Goal: Book appointment/travel/reservation

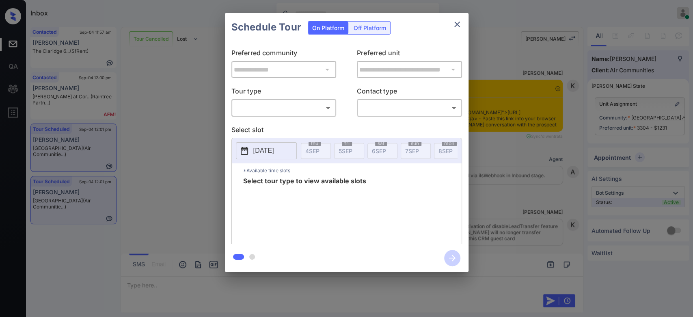
scroll to position [2082, 0]
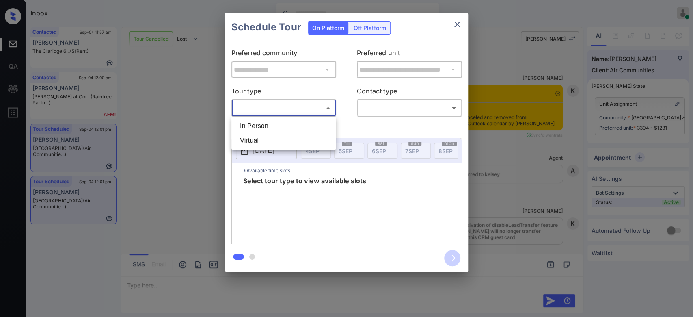
click at [307, 113] on body "Inbox Mukesh Online Set yourself offline Set yourself on break Profile Switch t…" at bounding box center [346, 158] width 693 height 317
click at [276, 120] on li "In Person" at bounding box center [283, 126] width 100 height 15
type input "********"
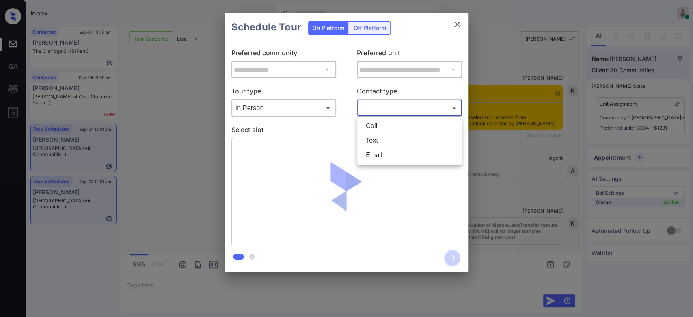
drag, startPoint x: 392, startPoint y: 101, endPoint x: 381, endPoint y: 134, distance: 34.9
click at [381, 134] on body "Inbox Mukesh Online Set yourself offline Set yourself on break Profile Switch t…" at bounding box center [346, 158] width 693 height 317
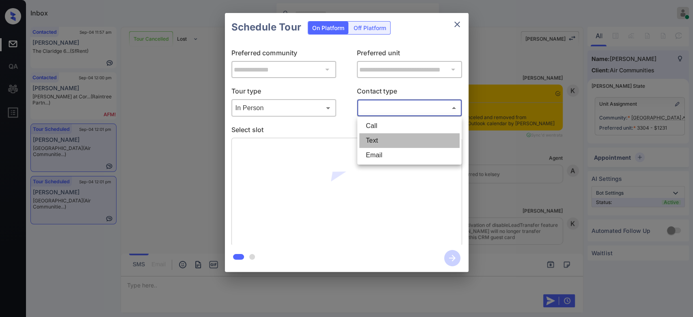
click at [381, 134] on li "Text" at bounding box center [409, 140] width 100 height 15
type input "****"
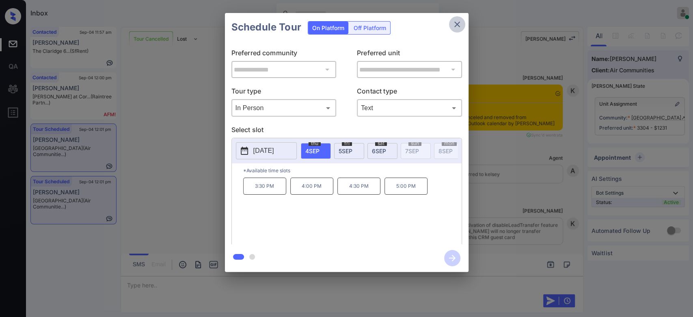
click at [458, 24] on icon "close" at bounding box center [457, 25] width 6 height 6
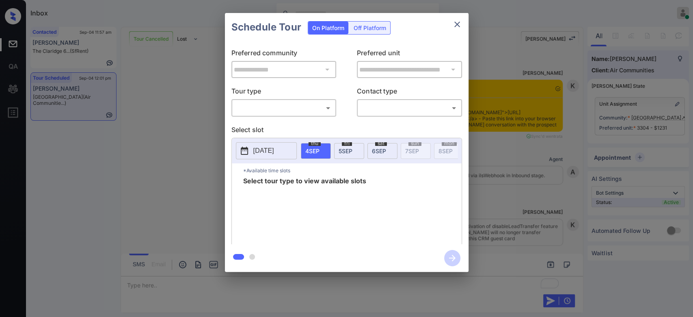
scroll to position [2130, 0]
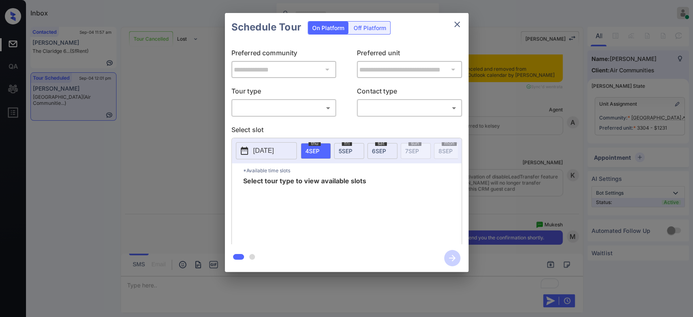
click at [286, 116] on div "​ ​" at bounding box center [283, 107] width 105 height 17
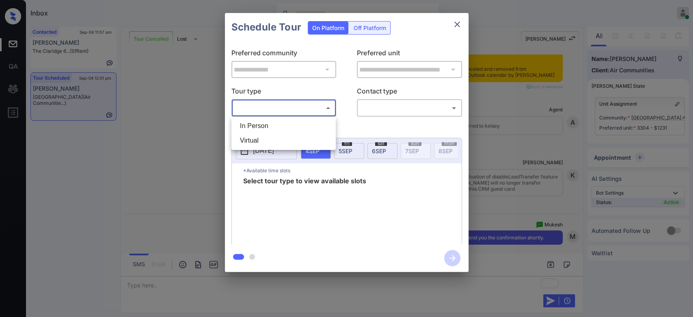
drag, startPoint x: 286, startPoint y: 110, endPoint x: 261, endPoint y: 123, distance: 27.6
click at [261, 123] on body "Inbox Mukesh Online Set yourself offline Set yourself on break Profile Switch t…" at bounding box center [346, 158] width 693 height 317
click at [261, 123] on li "In Person" at bounding box center [283, 126] width 100 height 15
type input "********"
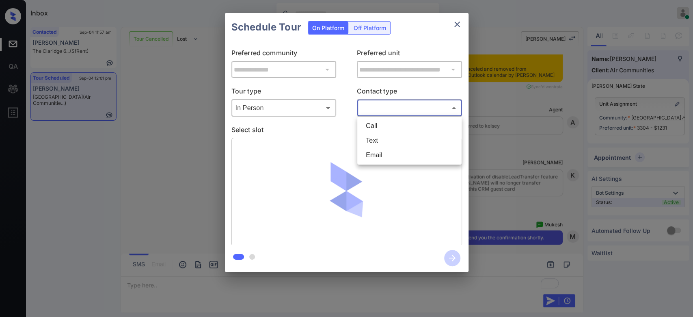
drag, startPoint x: 392, startPoint y: 108, endPoint x: 386, endPoint y: 137, distance: 29.5
click at [386, 137] on body "Inbox Mukesh Online Set yourself offline Set yourself on break Profile Switch t…" at bounding box center [346, 158] width 693 height 317
click at [386, 137] on li "Text" at bounding box center [409, 140] width 100 height 15
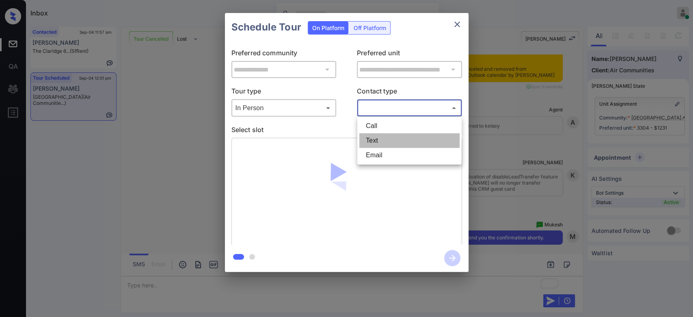
type input "****"
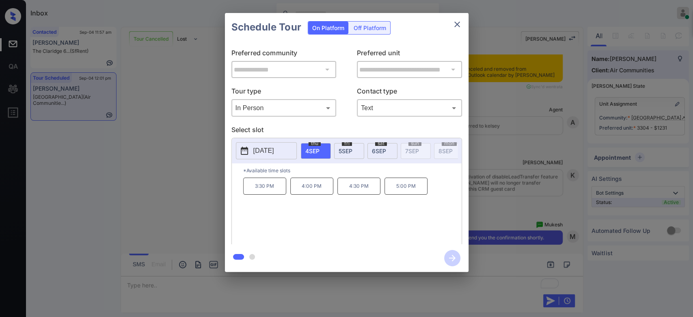
click at [399, 190] on p "5:00 PM" at bounding box center [405, 185] width 43 height 17
click at [451, 267] on button "button" at bounding box center [452, 257] width 26 height 21
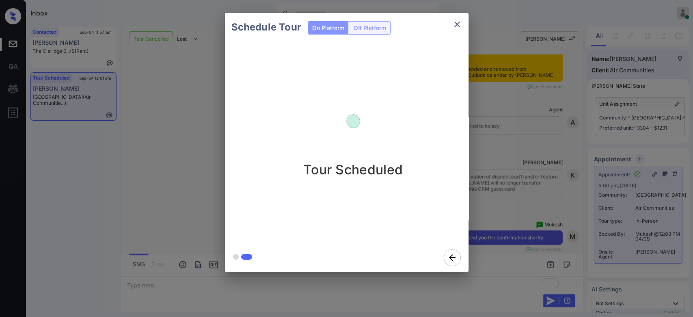
click at [505, 121] on div "Schedule Tour On Platform Off Platform Tour Scheduled" at bounding box center [346, 142] width 693 height 285
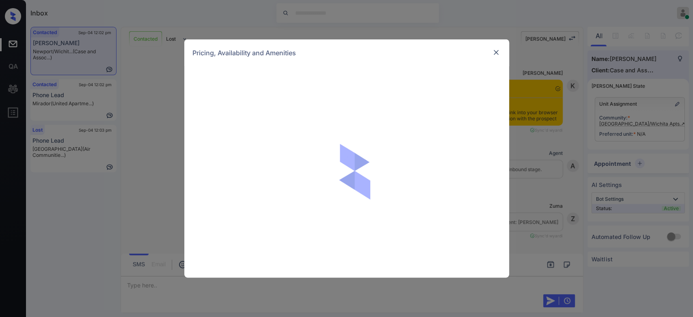
scroll to position [1757, 0]
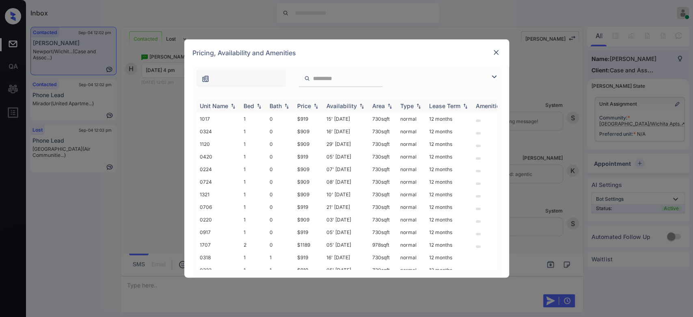
click at [304, 107] on div "Price" at bounding box center [304, 105] width 14 height 7
click at [305, 154] on td "$1129" at bounding box center [308, 157] width 29 height 13
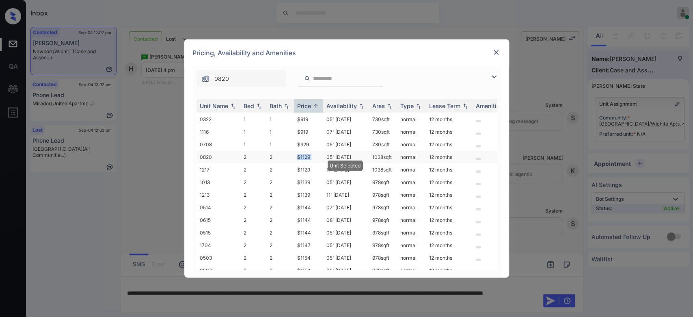
click at [305, 154] on td "$1129" at bounding box center [308, 157] width 29 height 13
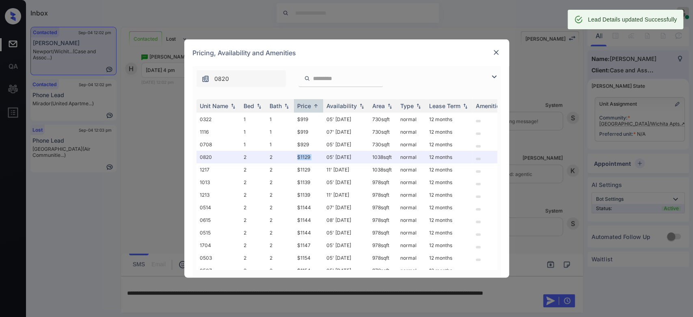
click at [496, 50] on img at bounding box center [496, 52] width 8 height 8
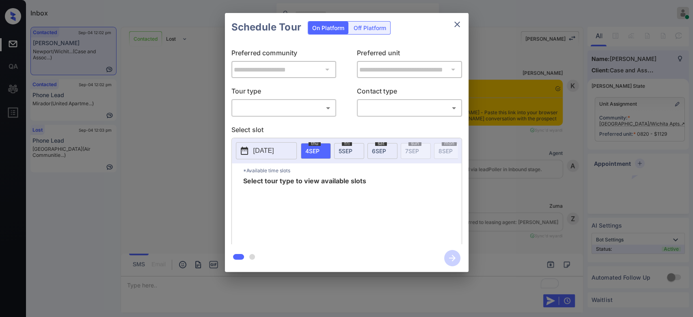
scroll to position [1864, 0]
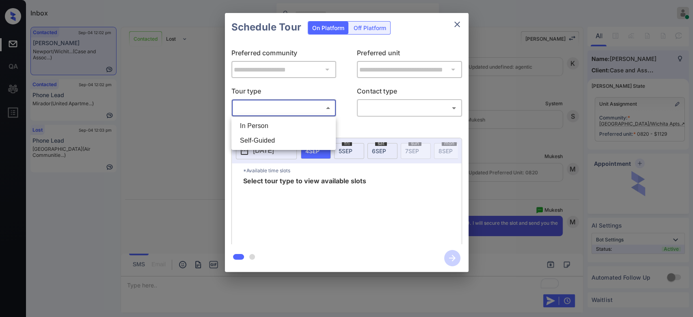
click at [309, 110] on body "Inbox Mukesh Online Set yourself offline Set yourself on break Profile Switch t…" at bounding box center [346, 158] width 693 height 317
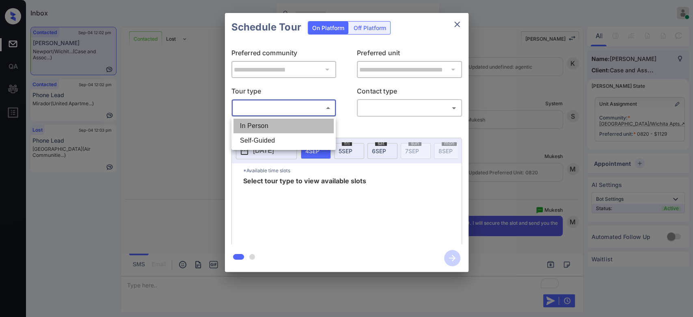
click at [274, 125] on li "In Person" at bounding box center [283, 126] width 100 height 15
type input "********"
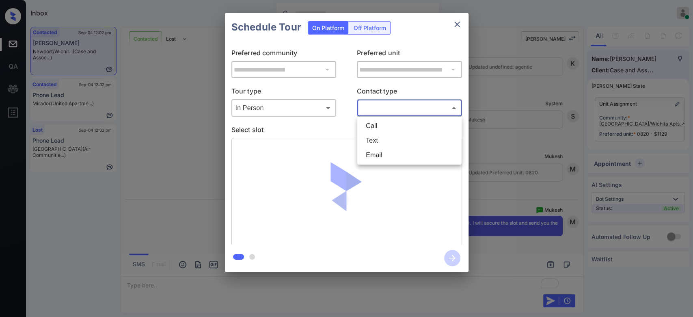
drag, startPoint x: 382, startPoint y: 108, endPoint x: 379, endPoint y: 142, distance: 34.6
click at [379, 142] on body "Inbox Mukesh Online Set yourself offline Set yourself on break Profile Switch t…" at bounding box center [346, 158] width 693 height 317
click at [379, 142] on li "Text" at bounding box center [409, 140] width 100 height 15
type input "****"
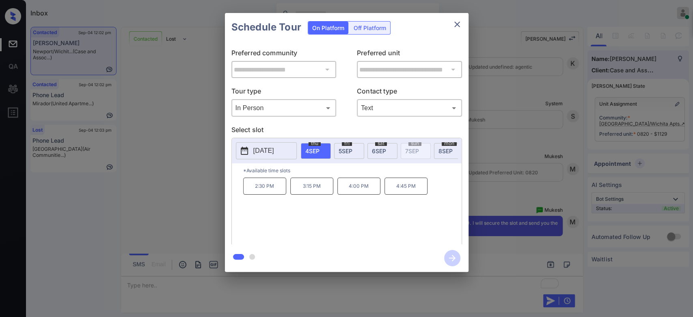
click at [364, 190] on p "4:00 PM" at bounding box center [358, 185] width 43 height 17
click at [456, 257] on icon "button" at bounding box center [452, 258] width 16 height 16
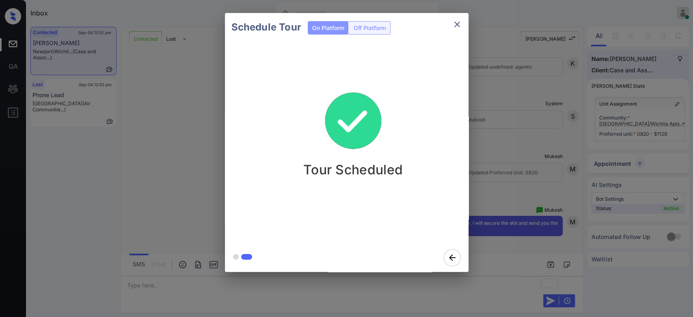
click at [484, 148] on div "Schedule Tour On Platform Off Platform Tour Scheduled" at bounding box center [346, 142] width 693 height 285
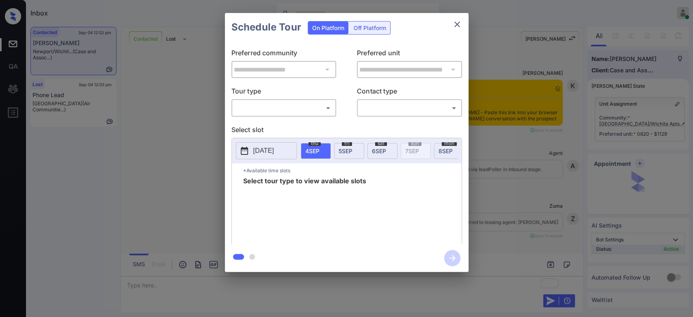
scroll to position [1864, 0]
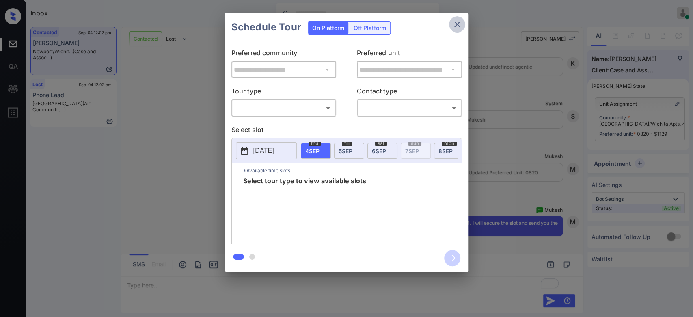
click at [462, 21] on button "close" at bounding box center [457, 24] width 16 height 16
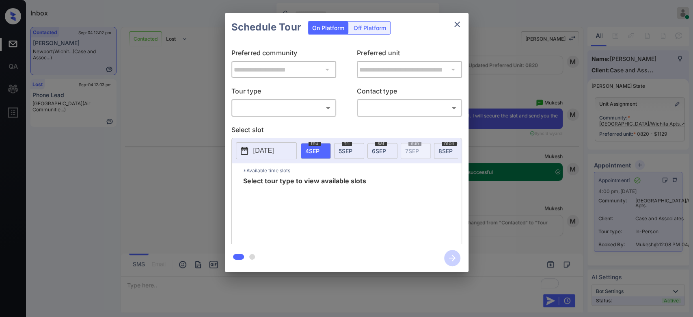
scroll to position [1970, 0]
click at [459, 26] on icon "close" at bounding box center [457, 24] width 10 height 10
